Goal: Task Accomplishment & Management: Use online tool/utility

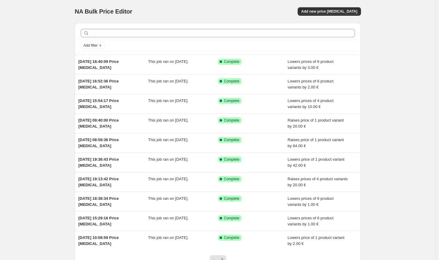
click at [339, 18] on div "NA Bulk Price Editor. This page is ready NA Bulk Price Editor Add new price [ME…" at bounding box center [218, 11] width 286 height 23
click at [340, 14] on span "Add new price [MEDICAL_DATA]" at bounding box center [329, 11] width 56 height 5
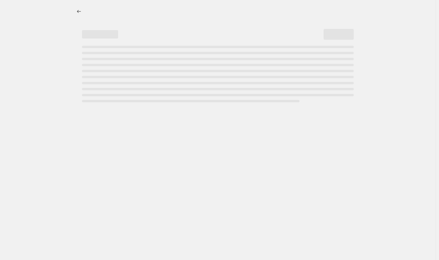
select select "percentage"
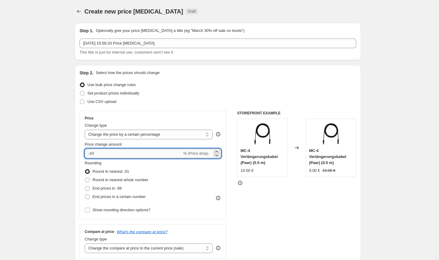
drag, startPoint x: 133, startPoint y: 153, endPoint x: 94, endPoint y: 152, distance: 39.2
click at [94, 152] on input "-10" at bounding box center [133, 154] width 97 height 10
type input "-1"
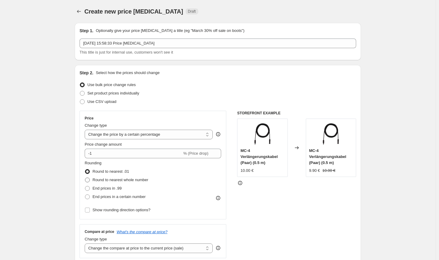
click at [124, 182] on span "Round to nearest whole number" at bounding box center [120, 180] width 56 height 5
click at [85, 178] on input "Round to nearest whole number" at bounding box center [85, 178] width 0 height 0
radio input "true"
click at [152, 137] on select "Change the price to a certain amount Change the price by a certain amount Chang…" at bounding box center [149, 135] width 128 height 10
select select "by"
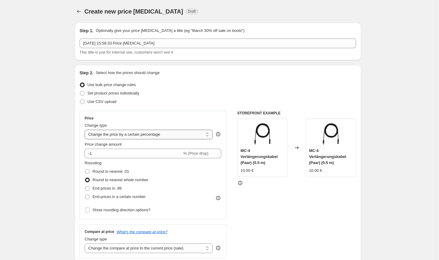
click at [86, 130] on select "Change the price to a certain amount Change the price by a certain amount Chang…" at bounding box center [149, 135] width 128 height 10
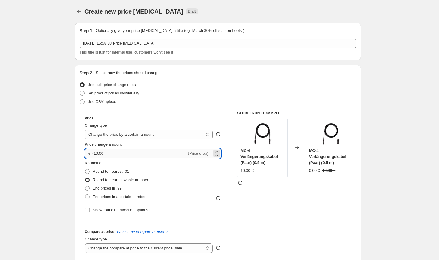
drag, startPoint x: 117, startPoint y: 153, endPoint x: 98, endPoint y: 151, distance: 19.4
click at [98, 151] on input "-10.00" at bounding box center [139, 154] width 94 height 10
type input "-1.00"
click at [130, 179] on span "Round to nearest whole number" at bounding box center [120, 180] width 56 height 5
click at [85, 178] on input "Round to nearest whole number" at bounding box center [85, 178] width 0 height 0
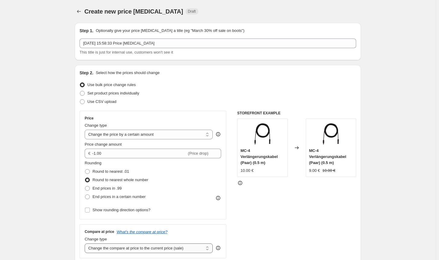
click at [175, 250] on select "Change the compare at price to the current price (sale) Change the compare at p…" at bounding box center [149, 249] width 128 height 10
select select "no_change"
click at [86, 244] on select "Change the compare at price to the current price (sale) Change the compare at p…" at bounding box center [149, 249] width 128 height 10
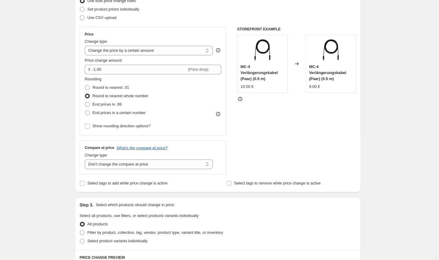
scroll to position [151, 0]
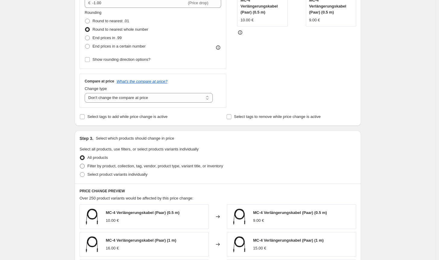
click at [195, 167] on span "Filter by product, collection, tag, vendor, product type, variant title, or inv…" at bounding box center [155, 166] width 136 height 5
click at [80, 164] on input "Filter by product, collection, tag, vendor, product type, variant title, or inv…" at bounding box center [80, 164] width 0 height 0
radio input "true"
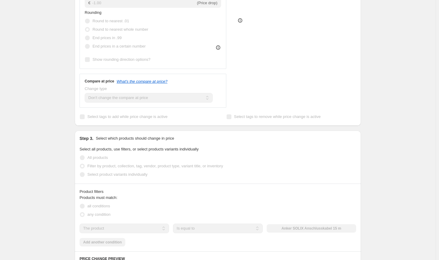
scroll to position [241, 0]
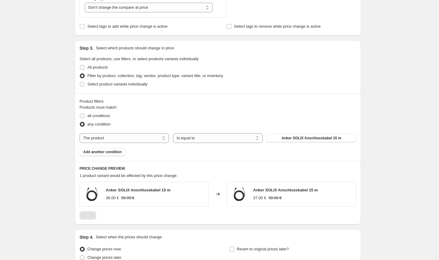
click at [288, 143] on div "Products must match: all conditions any condition The product The product's col…" at bounding box center [218, 131] width 277 height 52
click at [289, 142] on button "Anker SOLIX Anschlusskabel 15 m" at bounding box center [311, 138] width 89 height 8
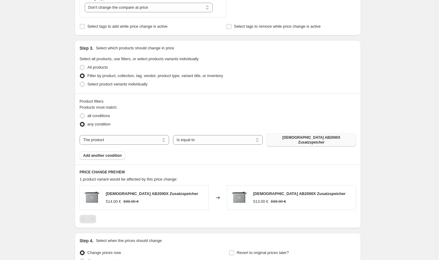
scroll to position [299, 0]
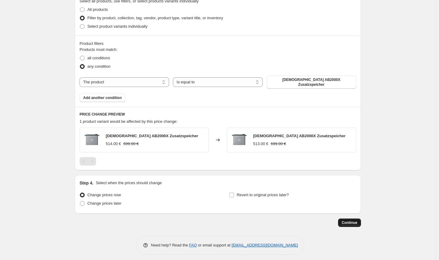
click at [350, 221] on span "Continue" at bounding box center [350, 222] width 16 height 5
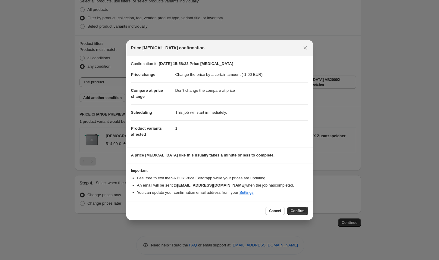
click at [300, 212] on span "Confirm" at bounding box center [298, 211] width 14 height 5
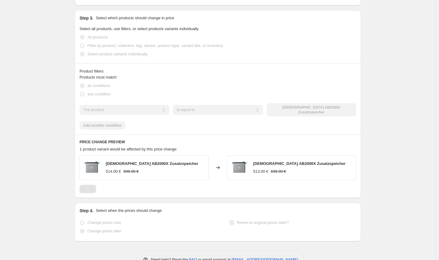
select select "by"
select select "no_change"
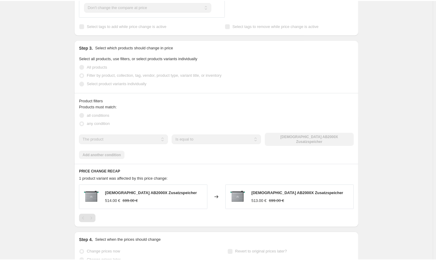
scroll to position [0, 0]
